Goal: Navigation & Orientation: Find specific page/section

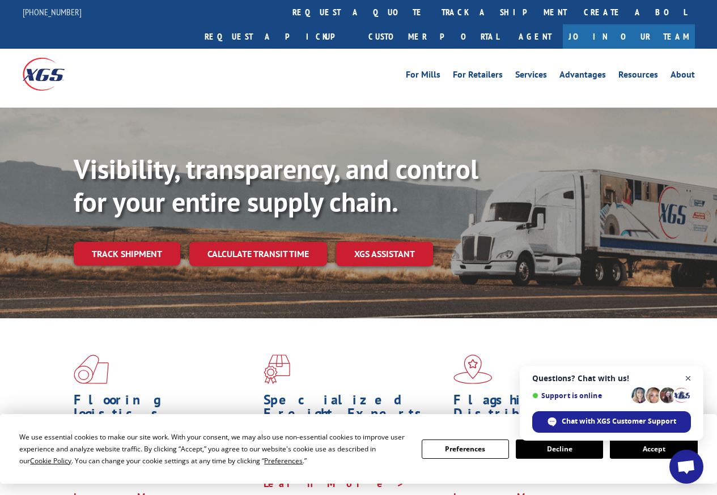
click at [683, 377] on span "Close chat" at bounding box center [688, 379] width 14 height 14
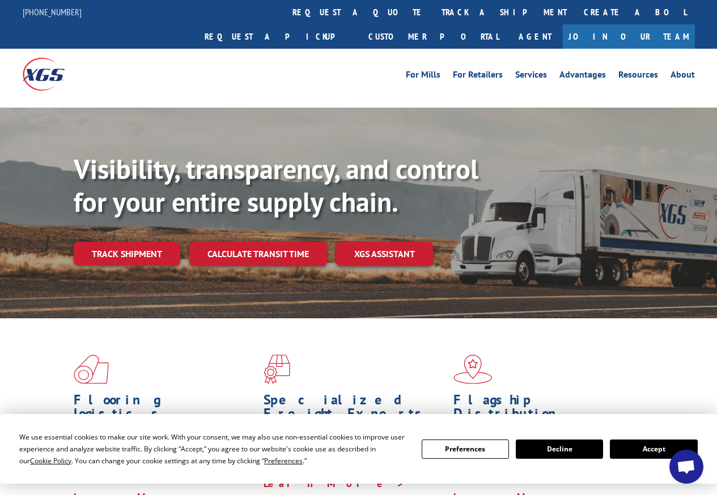
click at [644, 441] on button "Accept" at bounding box center [653, 449] width 87 height 19
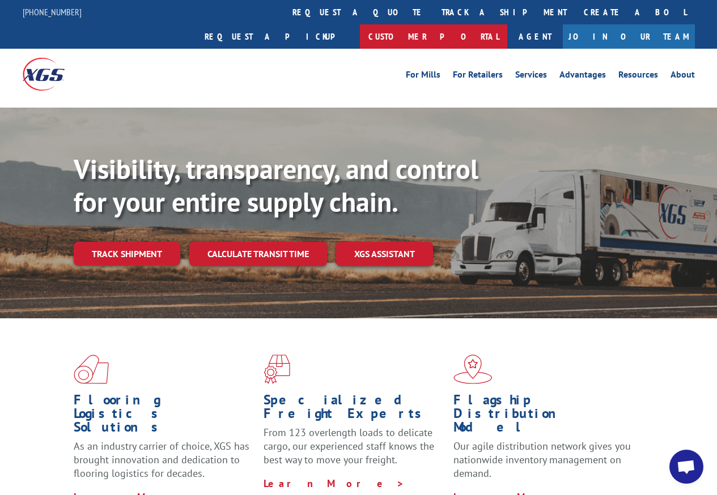
click at [507, 24] on link "Customer Portal" at bounding box center [433, 36] width 147 height 24
click at [536, 70] on link "Services" at bounding box center [531, 76] width 32 height 12
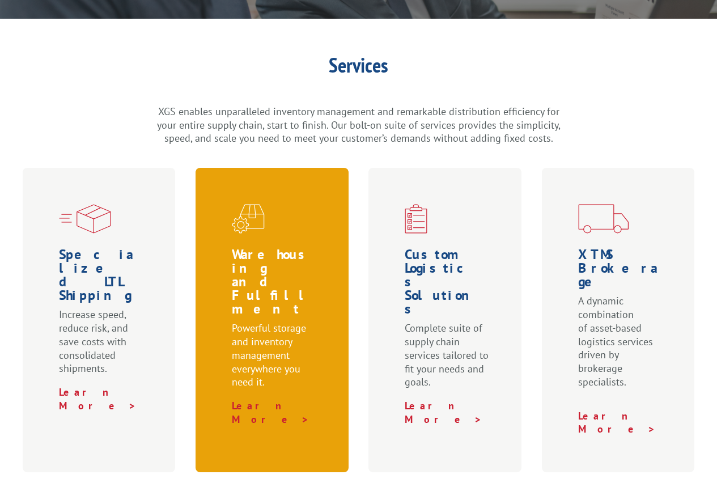
scroll to position [283, 0]
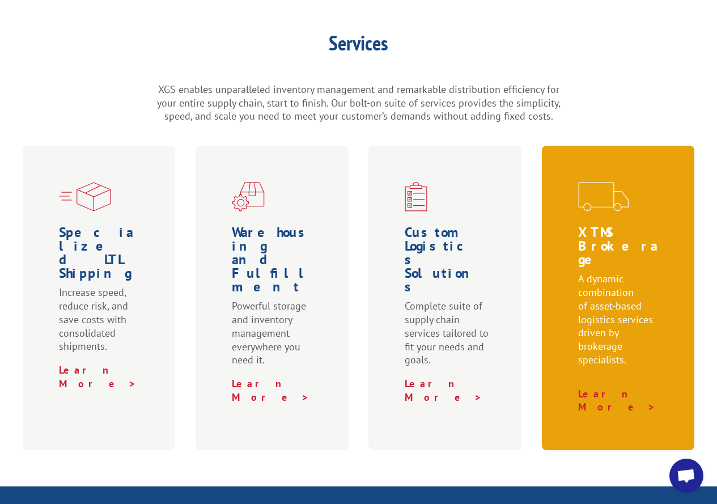
click at [608, 338] on p "A dynamic combination of asset-based logistics services driven by brokerage spe…" at bounding box center [620, 324] width 85 height 105
